Goal: Task Accomplishment & Management: Manage account settings

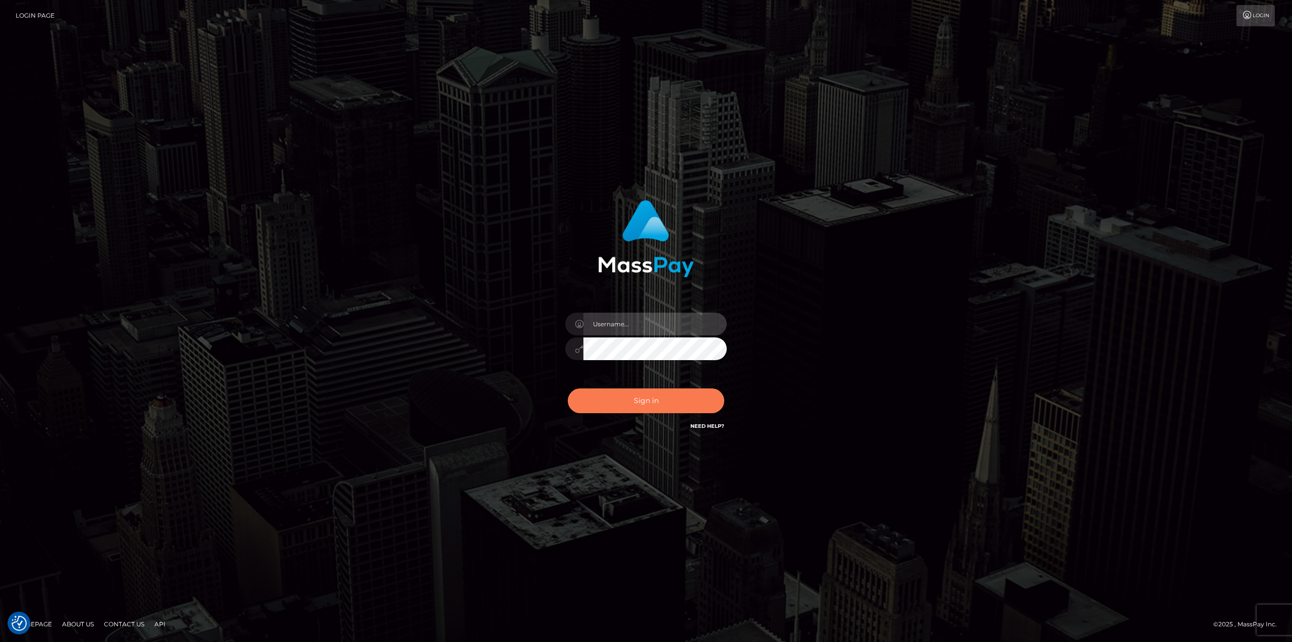
type input "klaudette.ace"
click at [645, 405] on button "Sign in" at bounding box center [646, 400] width 157 height 25
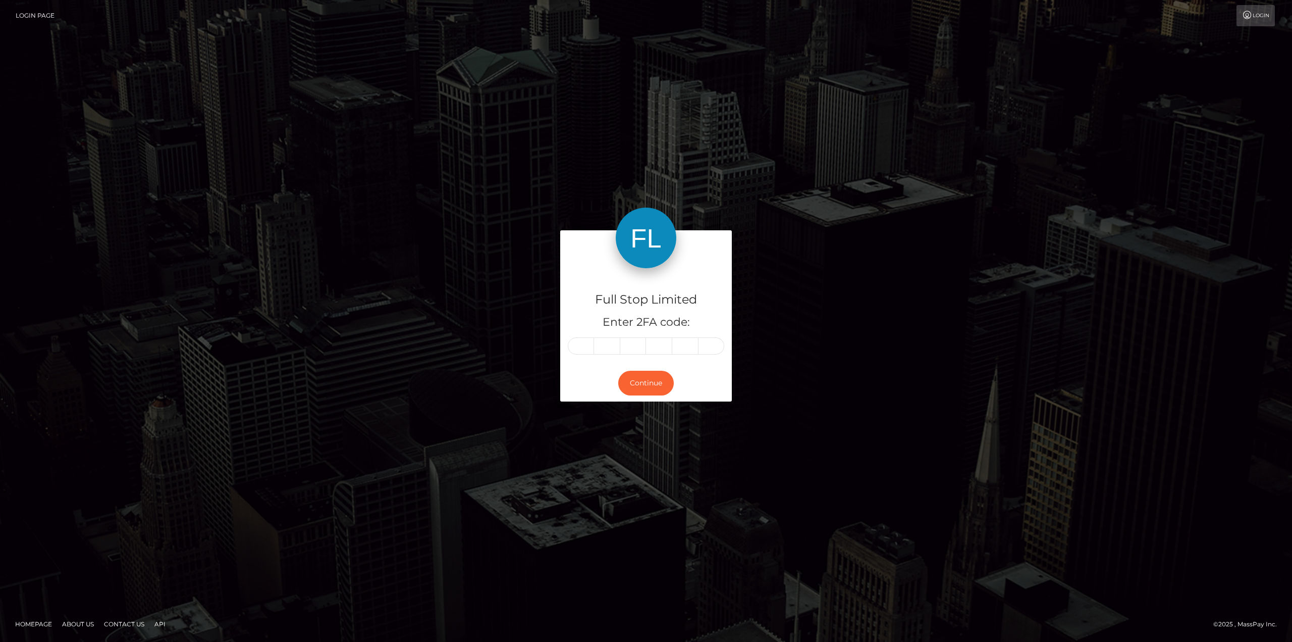
click at [584, 351] on input "text" at bounding box center [581, 345] width 26 height 17
type input "6"
type input "0"
type input "6"
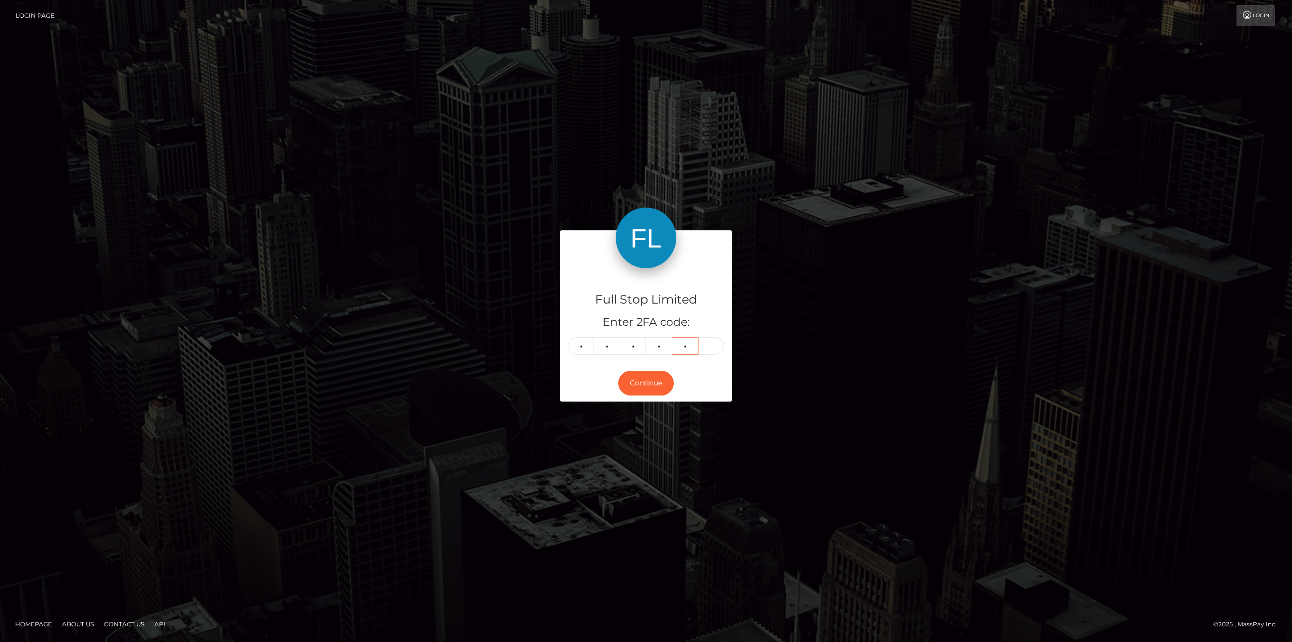
type input "7"
type input "5"
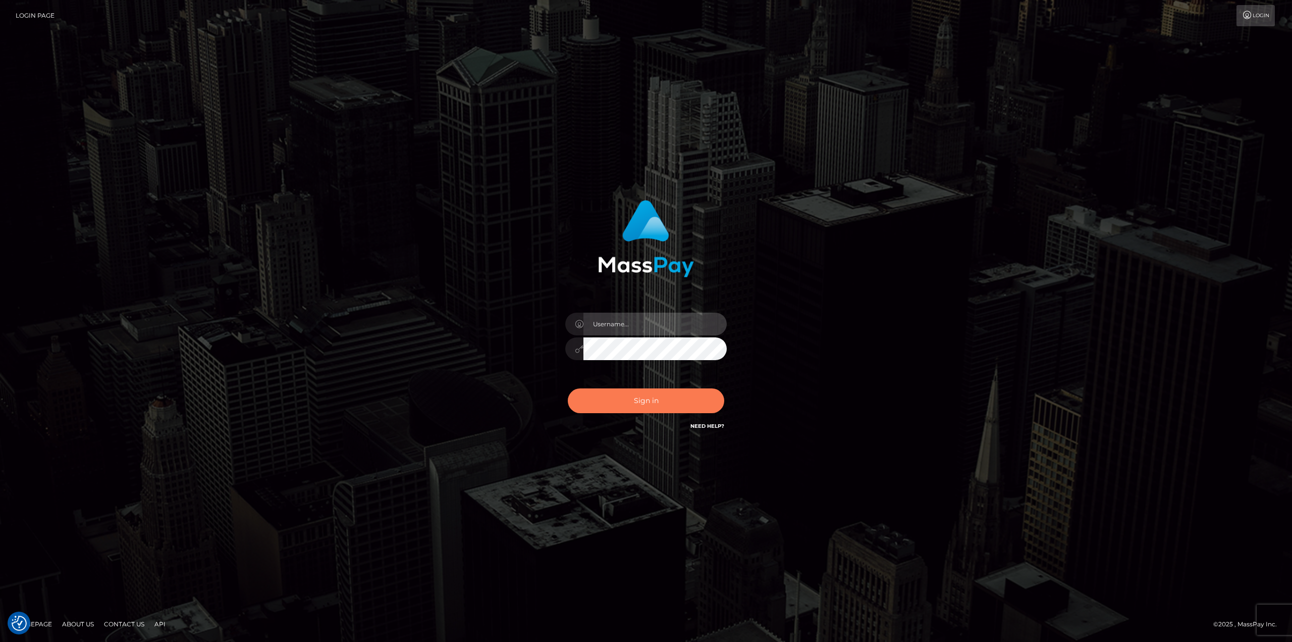
type input "klaudette.ace"
click at [651, 399] on button "Sign in" at bounding box center [646, 400] width 157 height 25
type input "klaudette.ace"
click at [642, 406] on button "Sign in" at bounding box center [646, 400] width 157 height 25
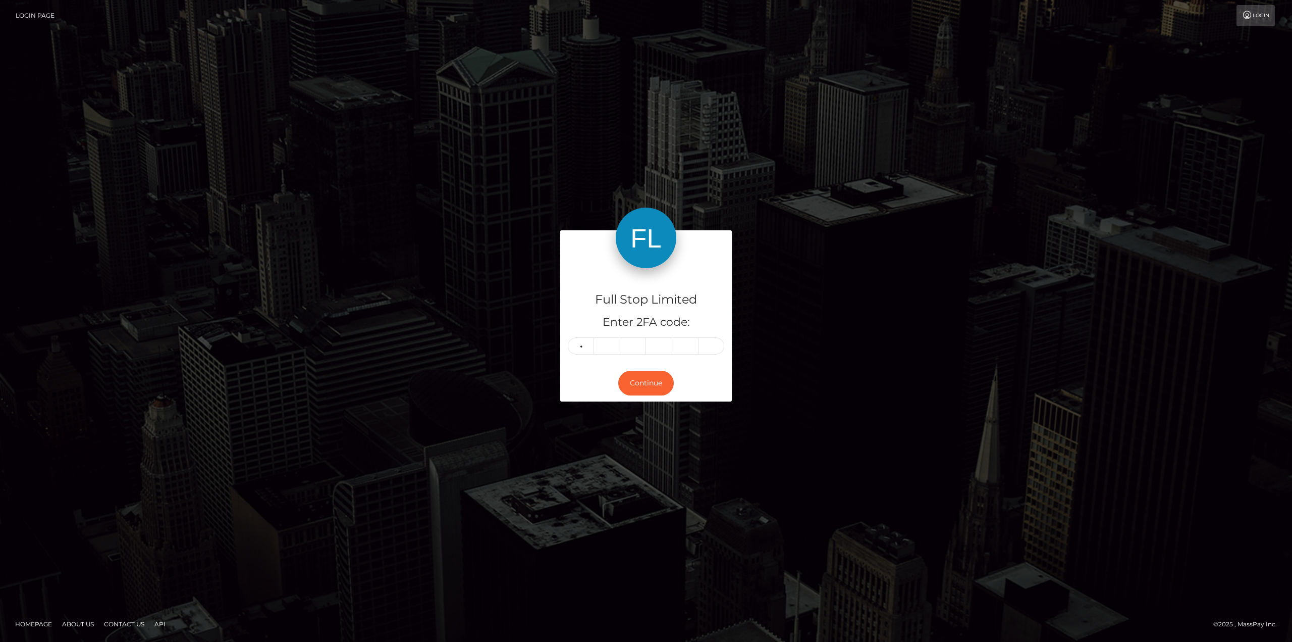
type input "6"
type input "8"
type input "6"
type input "9"
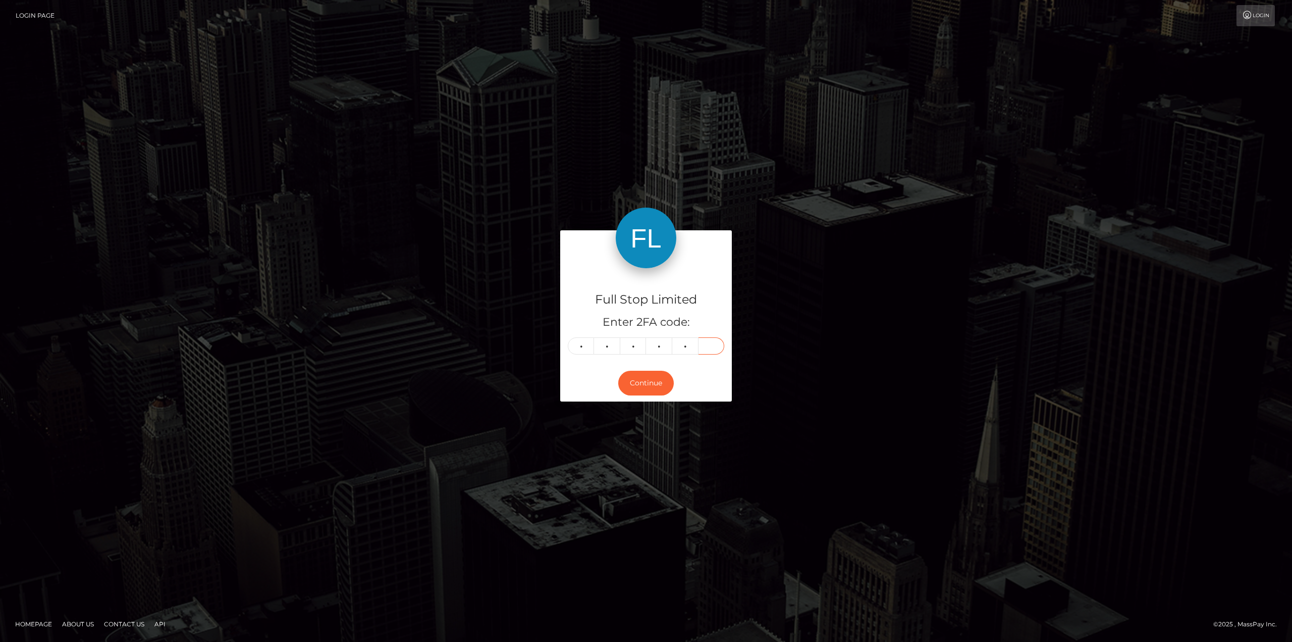
type input "1"
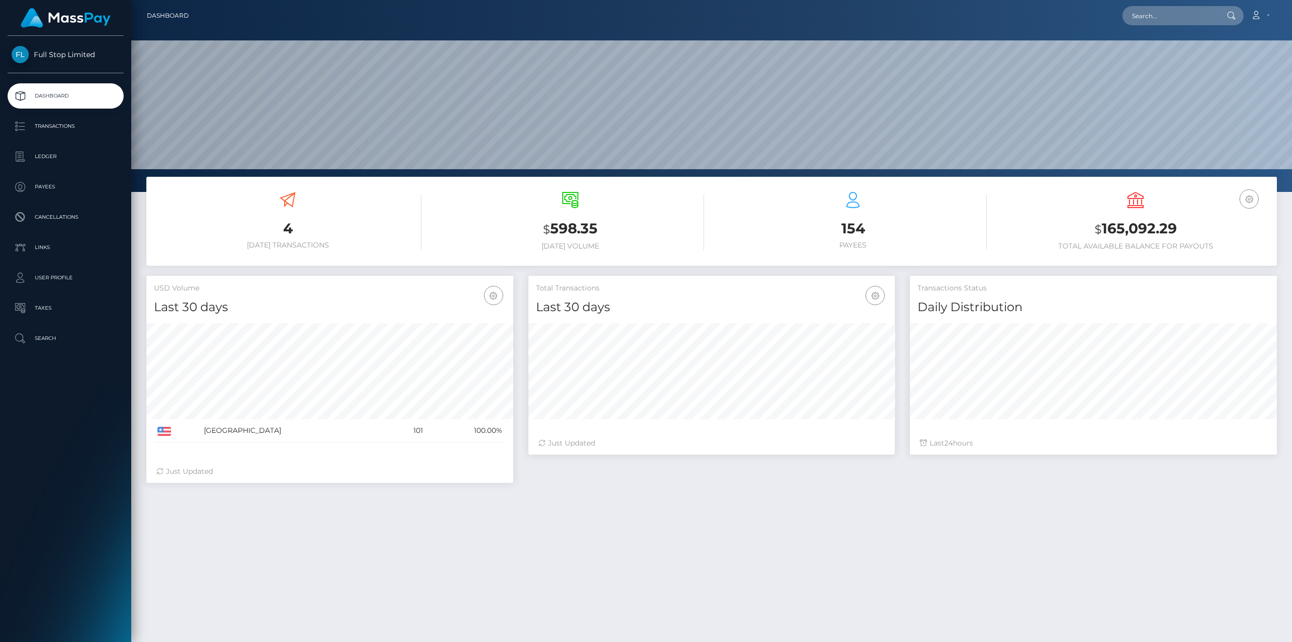
scroll to position [179, 367]
